Goal: Contribute content: Add original content to the website for others to see

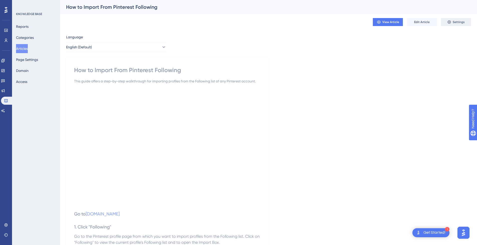
click at [450, 20] on icon at bounding box center [449, 22] width 4 height 4
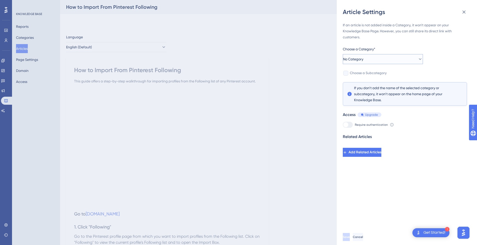
click at [392, 57] on button "No Category" at bounding box center [383, 59] width 80 height 10
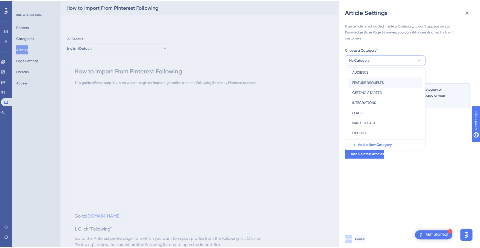
scroll to position [50, 0]
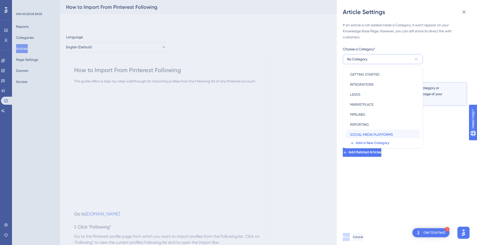
click at [380, 131] on span "SOCIAL MEDIA PLATFORMS" at bounding box center [371, 134] width 43 height 6
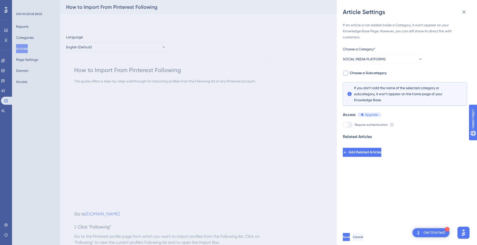
click at [367, 71] on span "Choose a Subcategory" at bounding box center [368, 73] width 37 height 6
checkbox input "true"
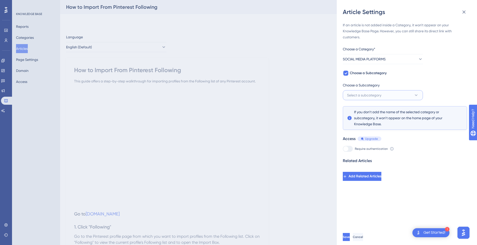
click at [377, 93] on span "Select a subcategory" at bounding box center [364, 95] width 34 height 6
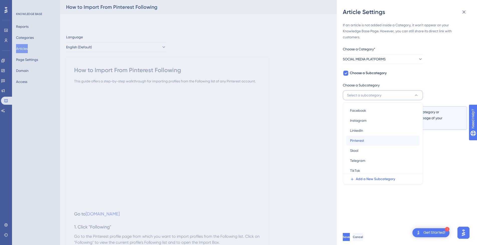
click at [372, 142] on div "Pinterest Pinterest" at bounding box center [383, 140] width 66 height 10
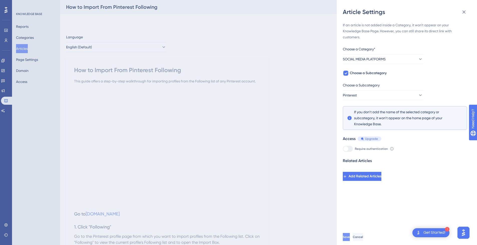
click at [350, 239] on span "Save" at bounding box center [346, 237] width 7 height 4
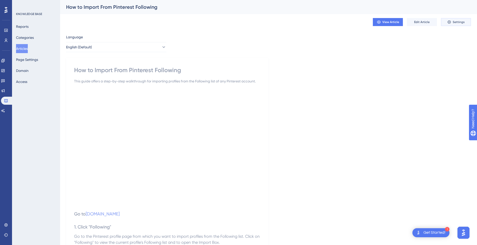
click at [463, 22] on span "Settings" at bounding box center [458, 22] width 12 height 4
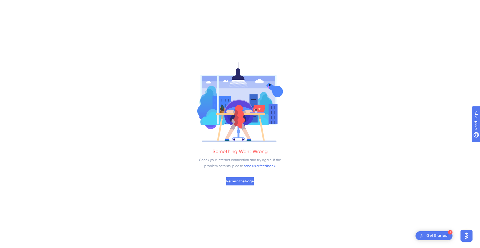
click at [253, 181] on span "Refresh the Page" at bounding box center [240, 182] width 28 height 6
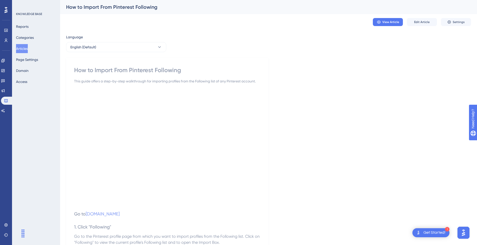
click at [28, 46] on button "Articles" at bounding box center [22, 48] width 12 height 9
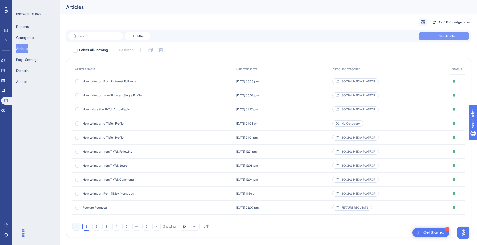
click at [440, 34] on button "New Article" at bounding box center [444, 36] width 50 height 8
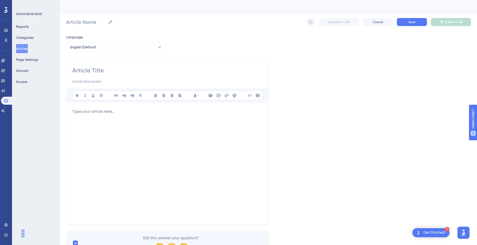
click at [85, 129] on div at bounding box center [167, 163] width 190 height 110
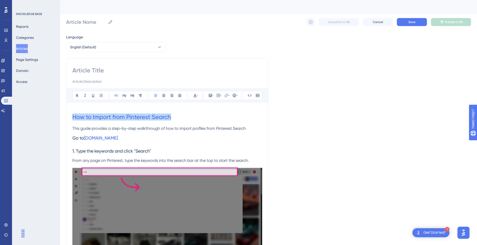
drag, startPoint x: 175, startPoint y: 114, endPoint x: 53, endPoint y: 110, distance: 122.7
click at [104, 68] on input at bounding box center [167, 70] width 190 height 8
paste input "How to Import from Pinterest Search"
type input "How to Import from Pinterest Search"
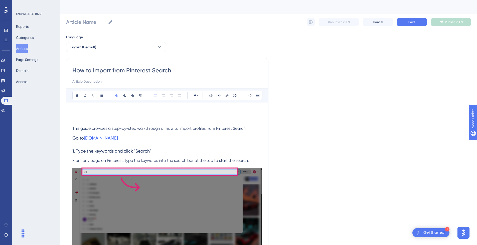
type input "How to Import from Pinterest Search"
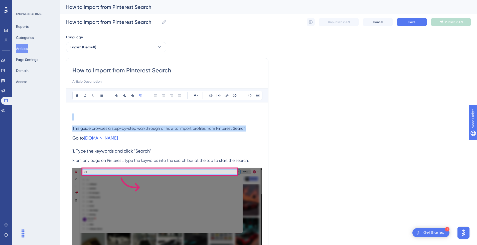
drag, startPoint x: 234, startPoint y: 128, endPoint x: 33, endPoint y: 120, distance: 201.1
click at [129, 129] on span "This guide provides a step-by-step walkthrough of how to import profiles from P…" at bounding box center [158, 128] width 173 height 5
drag, startPoint x: 257, startPoint y: 129, endPoint x: 71, endPoint y: 126, distance: 186.5
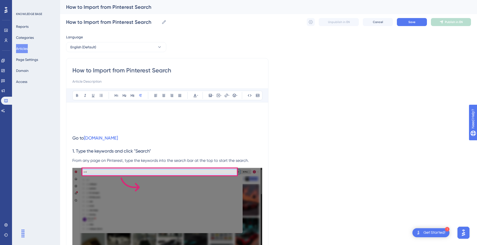
click at [94, 83] on input at bounding box center [167, 81] width 190 height 6
paste input "This guide provides a step-by-step walkthrough of how to import profiles from P…"
type input "This guide provides a step-by-step walkthrough of how to import profiles from P…"
click at [84, 112] on h1 at bounding box center [167, 116] width 190 height 17
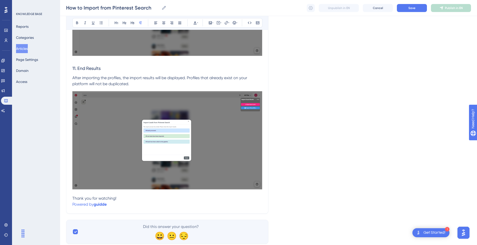
scroll to position [1377, 0]
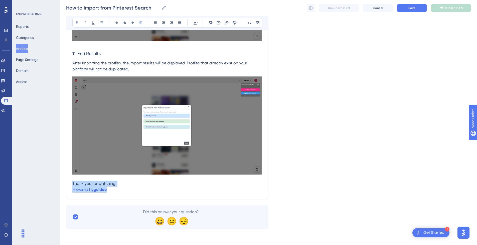
drag, startPoint x: 131, startPoint y: 191, endPoint x: 66, endPoint y: 184, distance: 65.1
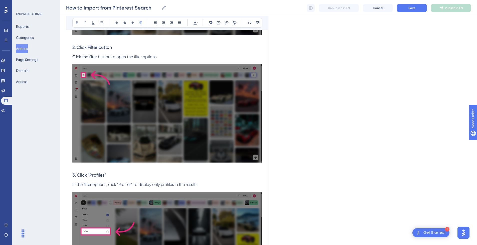
scroll to position [0, 0]
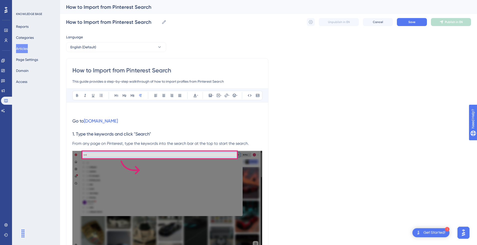
click at [114, 111] on p at bounding box center [167, 111] width 190 height 6
click at [125, 47] on button "English (Default)" at bounding box center [116, 47] width 100 height 10
click at [220, 93] on icon at bounding box center [220, 95] width 1 height 4
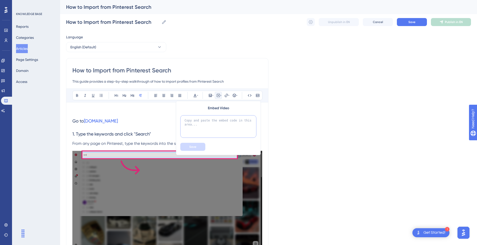
click at [208, 129] on textarea at bounding box center [218, 126] width 76 height 23
paste textarea "<div style="position:relative;padding-bottom:56.25%;"> <iframe style="width:100…"
type textarea "<div style="position:relative;padding-bottom:56.25%;"> <iframe style="width:100…"
click at [191, 144] on button "Save" at bounding box center [192, 147] width 25 height 8
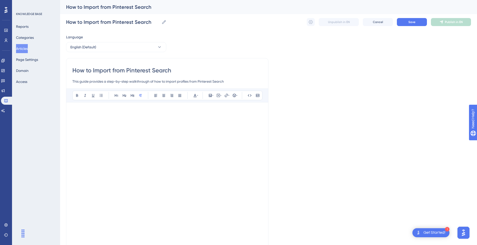
click at [106, 112] on p at bounding box center [167, 111] width 190 height 6
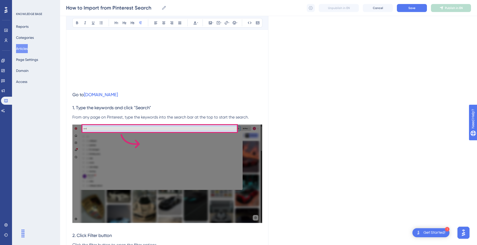
scroll to position [150, 0]
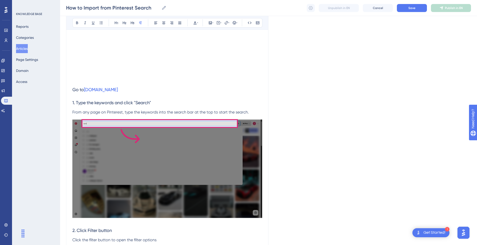
click at [94, 81] on p at bounding box center [167, 80] width 190 height 6
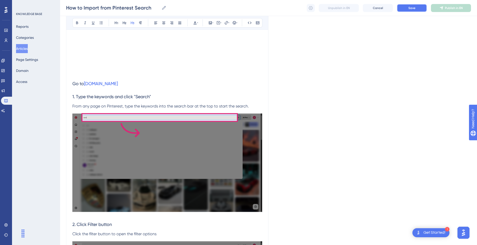
click at [413, 10] on button "Save" at bounding box center [412, 8] width 30 height 8
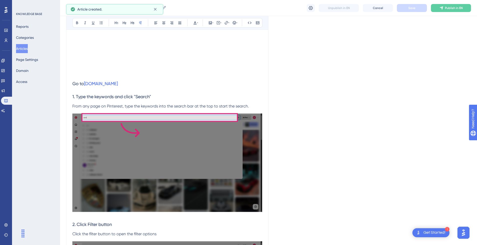
scroll to position [175, 0]
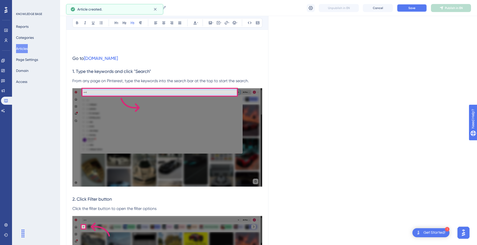
click at [410, 4] on button "Save" at bounding box center [412, 8] width 30 height 8
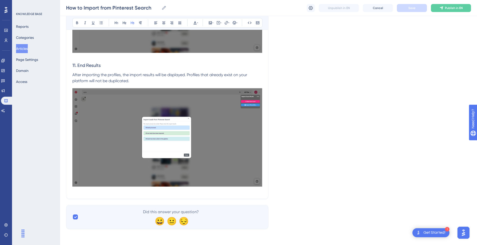
scroll to position [0, 0]
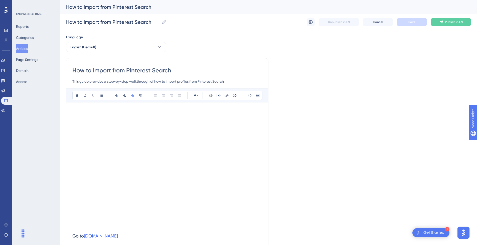
click at [460, 16] on div "How to Import from Pinterest Search How to Import from Pinterest Search Unpubli…" at bounding box center [268, 22] width 405 height 16
click at [456, 23] on span "Publish in EN" at bounding box center [454, 22] width 18 height 4
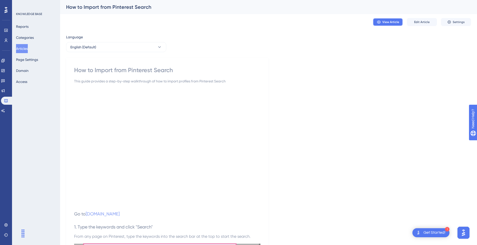
click at [395, 22] on span "View Article" at bounding box center [390, 22] width 17 height 4
click at [462, 21] on span "Settings" at bounding box center [458, 22] width 12 height 4
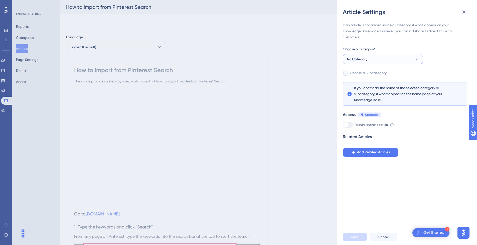
click at [372, 60] on button "No Category" at bounding box center [383, 59] width 80 height 10
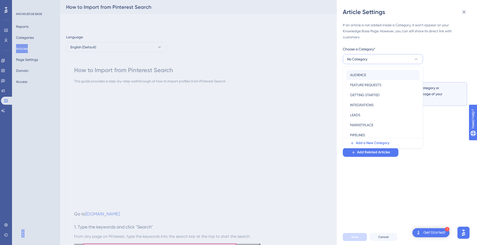
scroll to position [72, 0]
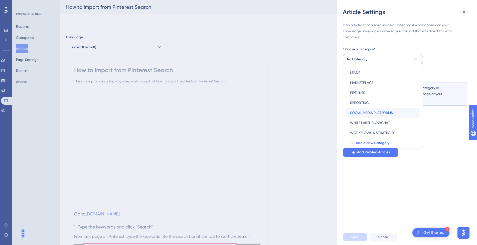
click at [371, 111] on span "SOCIAL MEDIA PLATFORMS" at bounding box center [371, 113] width 43 height 6
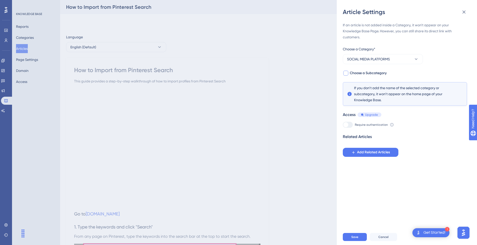
click at [367, 74] on span "Choose a Subcategory" at bounding box center [368, 73] width 37 height 6
checkbox input "true"
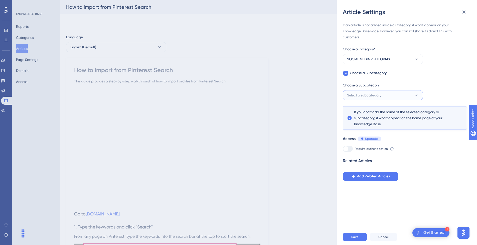
click at [370, 94] on span "Select a subcategory" at bounding box center [364, 95] width 34 height 6
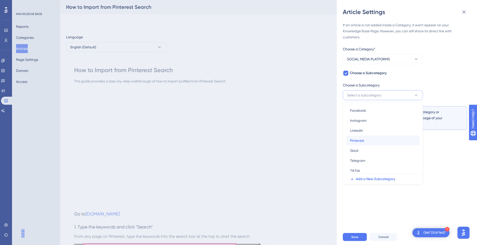
click at [368, 138] on div "Pinterest Pinterest" at bounding box center [383, 140] width 66 height 10
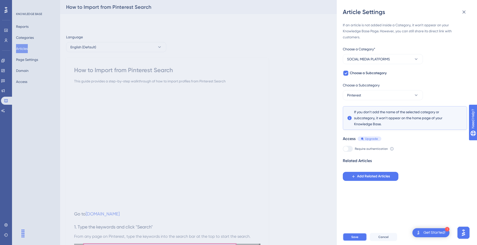
click at [356, 239] on span "Save" at bounding box center [354, 237] width 7 height 4
